Goal: Check status: Check status

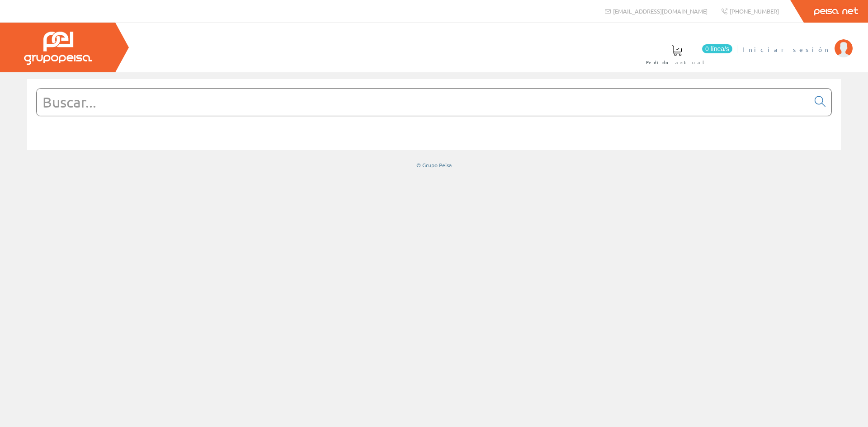
click at [838, 50] on img at bounding box center [843, 48] width 18 height 18
click at [843, 45] on img at bounding box center [843, 48] width 18 height 18
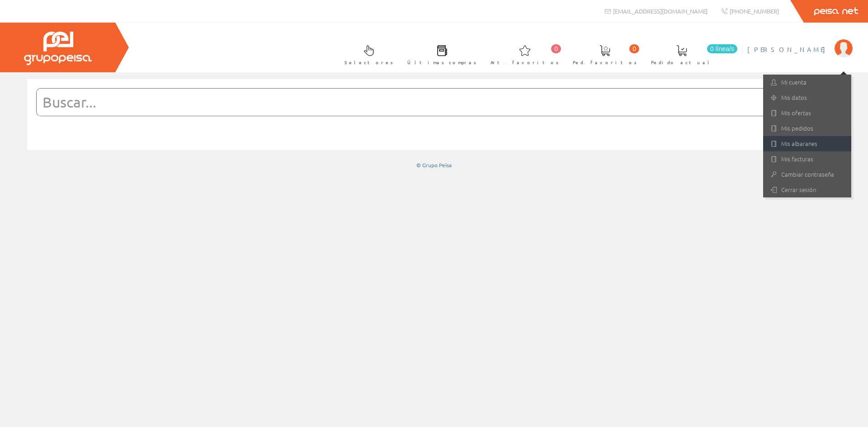
click at [791, 145] on link "Mis albaranes" at bounding box center [807, 143] width 88 height 15
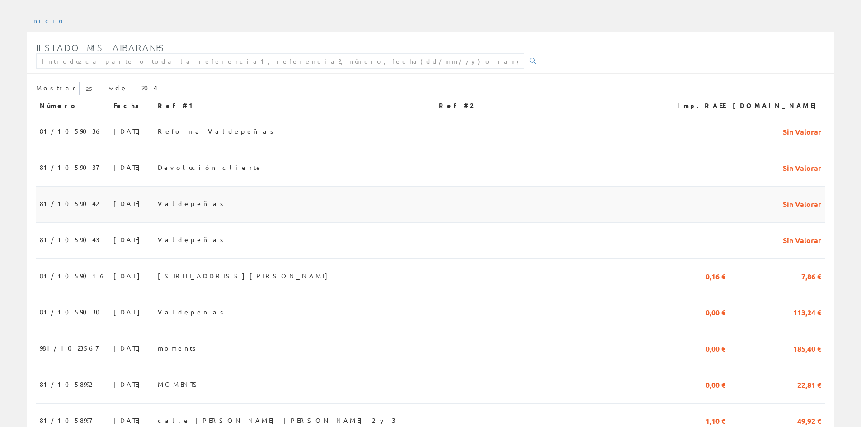
scroll to position [136, 0]
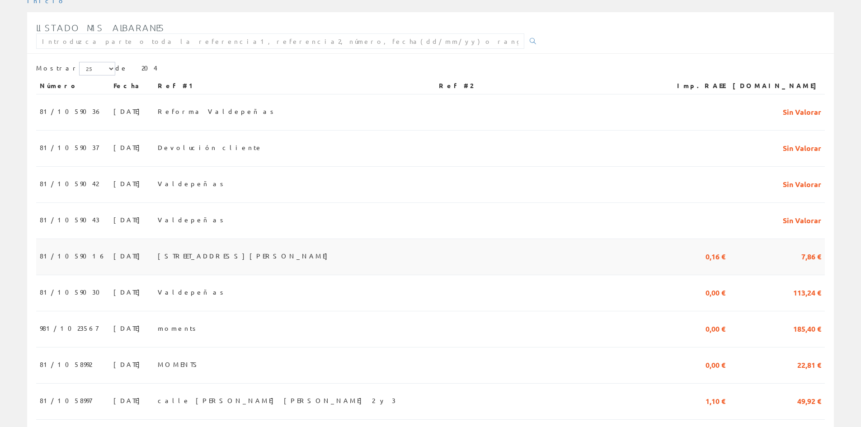
click at [230, 260] on span "Calle Alarcón casa 2" at bounding box center [245, 255] width 174 height 15
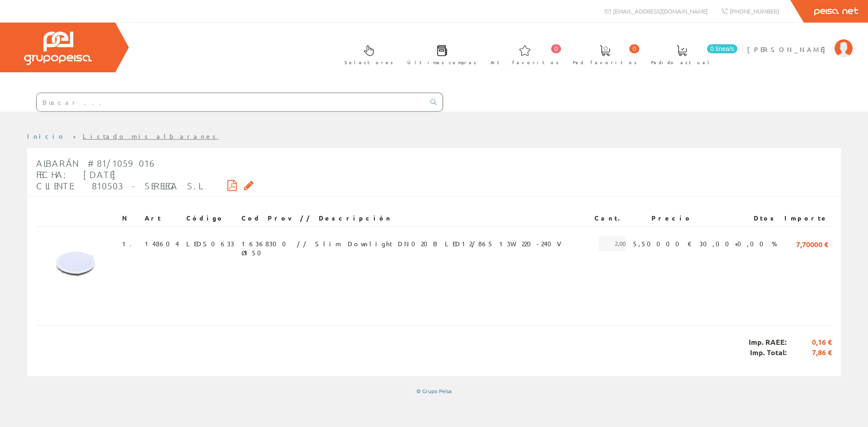
click at [200, 185] on div "Albarán #81/1059016 Fecha: 13/10/2025 Cliente: 810503 - SERELEGA S.L." at bounding box center [144, 174] width 217 height 43
click at [227, 185] on icon at bounding box center [231, 185] width 9 height 6
